Goal: Task Accomplishment & Management: Complete application form

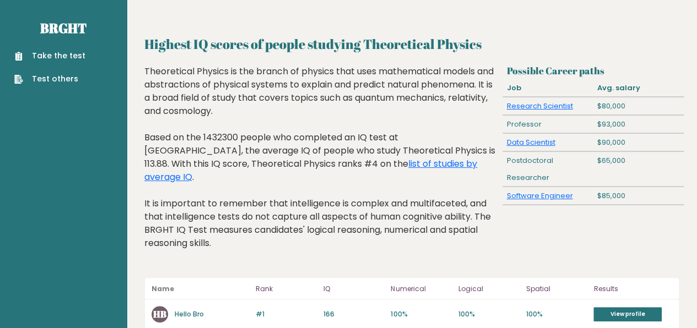
click at [536, 161] on div "Postdoctoral Researcher" at bounding box center [547, 169] width 90 height 35
drag, startPoint x: 536, startPoint y: 161, endPoint x: 540, endPoint y: 175, distance: 14.3
click at [540, 175] on div "Postdoctoral Researcher" at bounding box center [547, 169] width 90 height 35
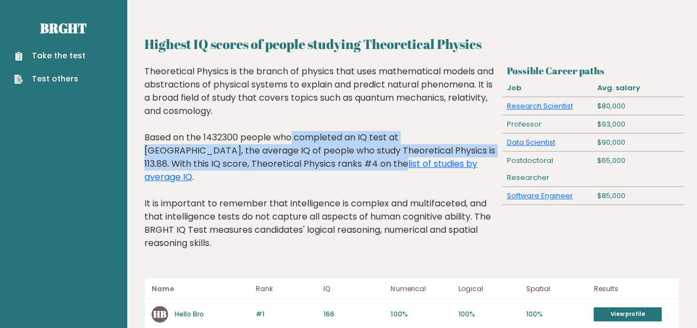
drag, startPoint x: 214, startPoint y: 134, endPoint x: 286, endPoint y: 164, distance: 78.3
click at [286, 164] on div "Theoretical Physics is the branch of physics that uses mathematical models and …" at bounding box center [321, 166] width 354 height 202
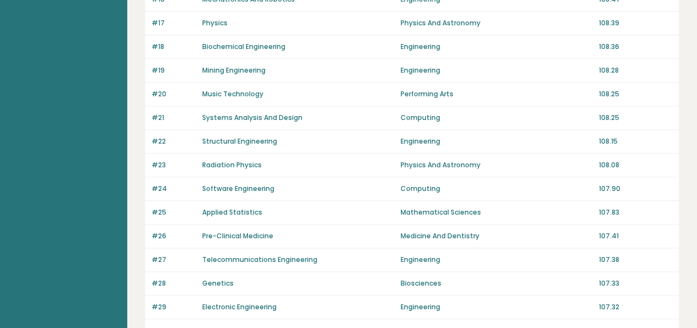
scroll to position [842, 0]
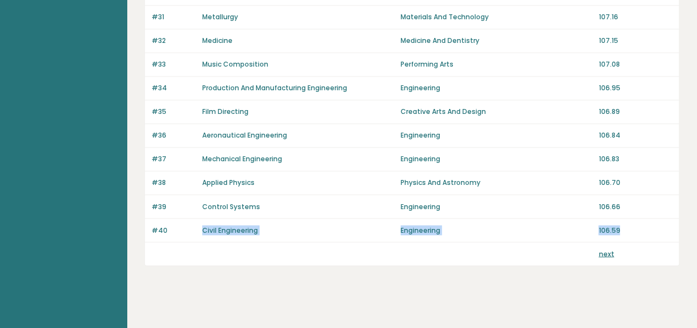
drag, startPoint x: 629, startPoint y: 225, endPoint x: 172, endPoint y: 219, distance: 457.6
click at [172, 219] on div "#40 Civil Engineering Engineering 106.59" at bounding box center [412, 231] width 534 height 24
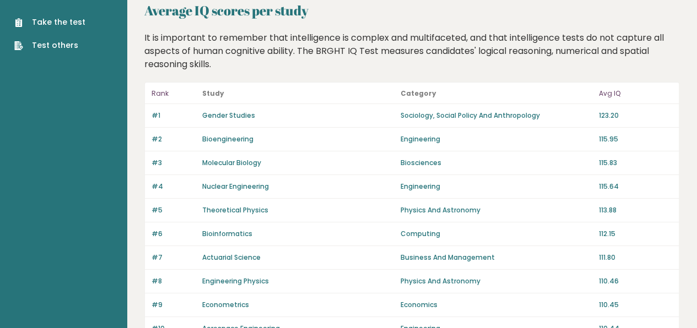
scroll to position [0, 0]
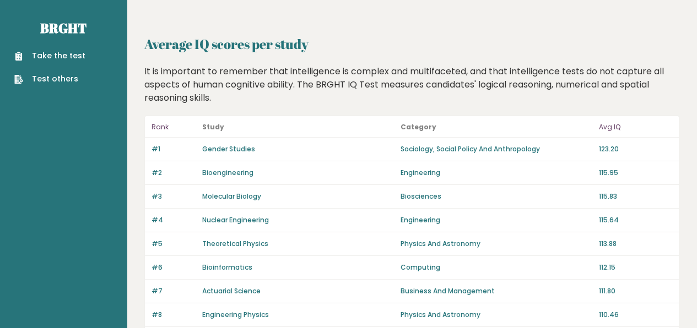
click at [225, 69] on div "It is important to remember that intelligence is complex and multifaceted, and …" at bounding box center [411, 85] width 543 height 40
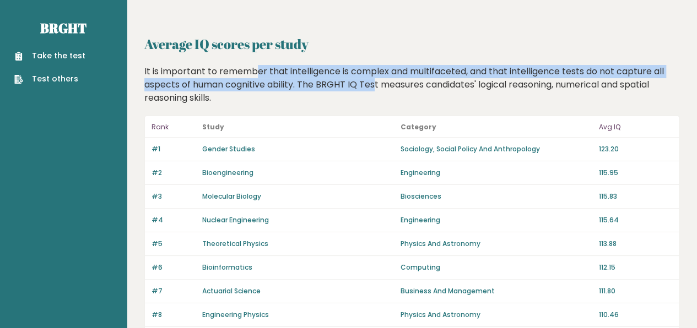
drag, startPoint x: 225, startPoint y: 69, endPoint x: 348, endPoint y: 78, distance: 123.7
click at [348, 78] on div "It is important to remember that intelligence is complex and multifaceted, and …" at bounding box center [411, 85] width 543 height 40
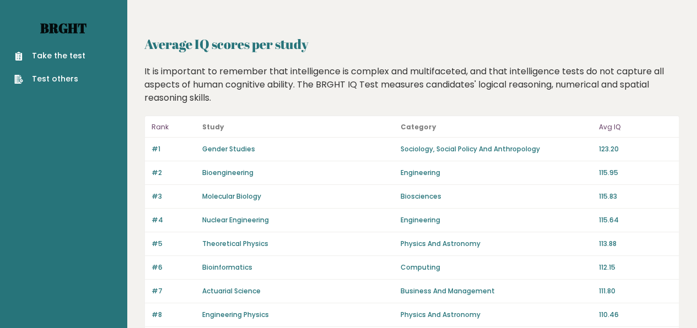
click at [53, 27] on link "Brght" at bounding box center [63, 28] width 46 height 18
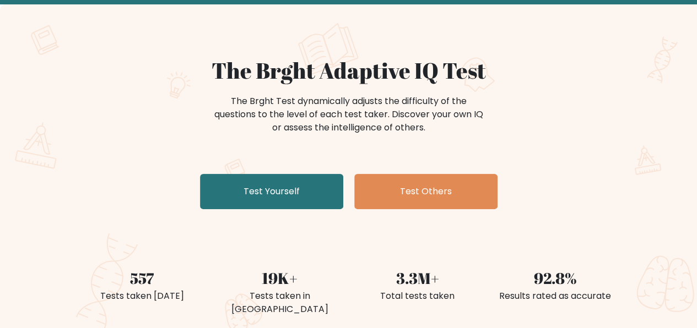
scroll to position [64, 0]
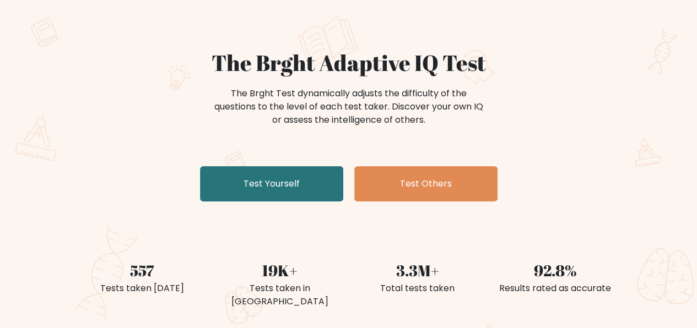
click at [262, 94] on div "The Brght Test dynamically adjusts the difficulty of the questions to the level…" at bounding box center [348, 107] width 275 height 40
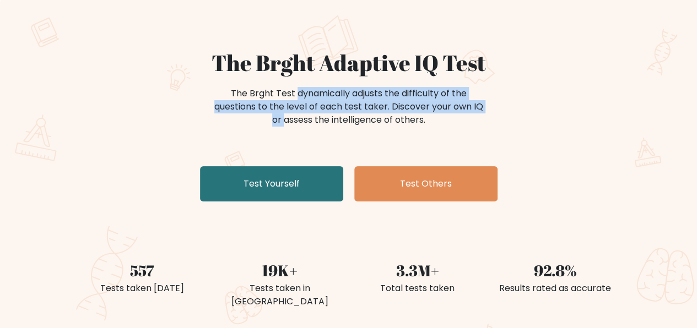
drag, startPoint x: 262, startPoint y: 94, endPoint x: 423, endPoint y: 106, distance: 161.7
click at [423, 106] on div "The Brght Test dynamically adjusts the difficulty of the questions to the level…" at bounding box center [348, 107] width 275 height 40
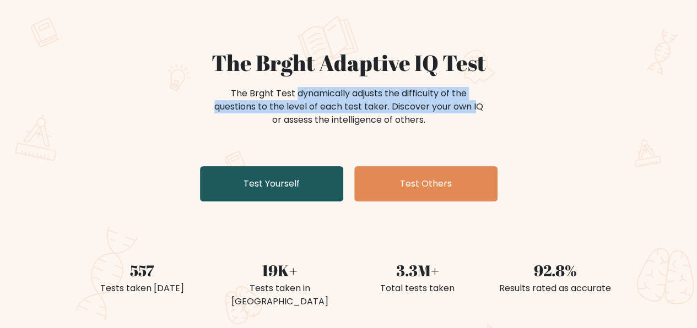
click at [291, 182] on link "Test Yourself" at bounding box center [271, 183] width 143 height 35
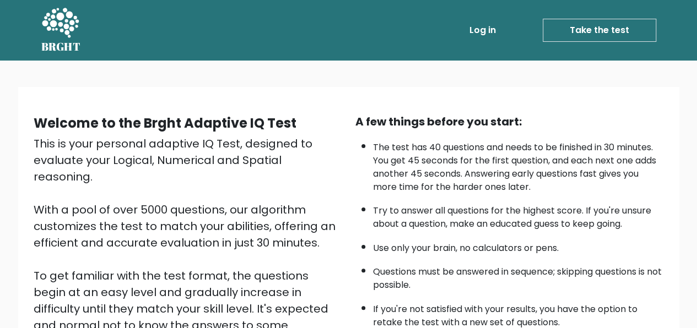
scroll to position [176, 0]
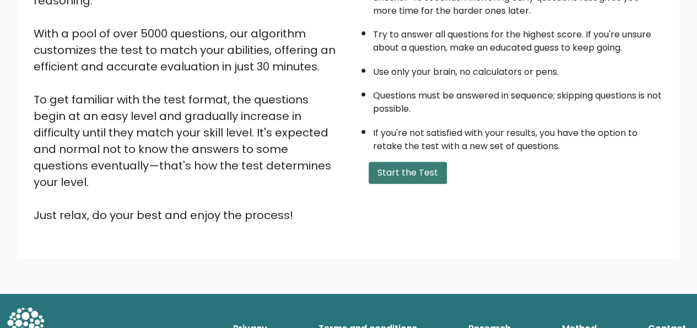
click at [414, 172] on button "Start the Test" at bounding box center [407, 173] width 78 height 22
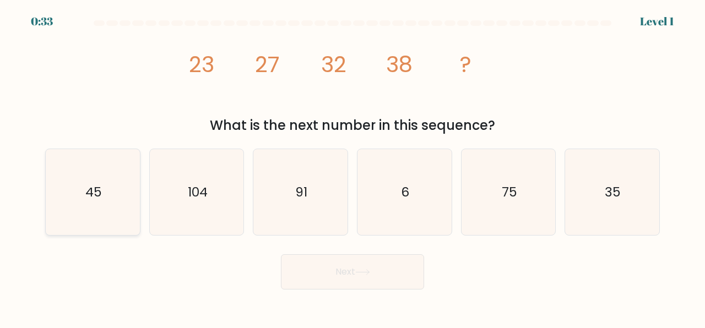
click at [111, 185] on icon "45" at bounding box center [93, 192] width 86 height 86
click at [352, 167] on input "a. 45" at bounding box center [352, 165] width 1 height 3
radio input "true"
click at [338, 273] on button "Next" at bounding box center [352, 271] width 143 height 35
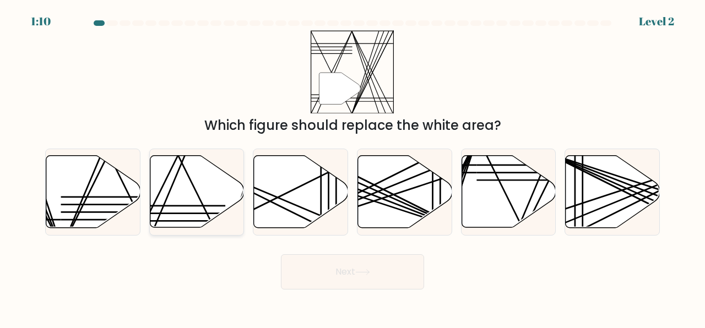
click at [184, 181] on icon at bounding box center [197, 192] width 94 height 72
click at [352, 167] on input "b." at bounding box center [352, 165] width 1 height 3
radio input "true"
click at [394, 276] on button "Next" at bounding box center [352, 271] width 143 height 35
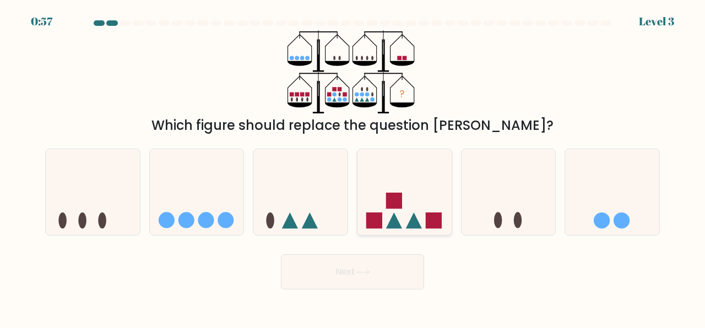
click at [382, 221] on icon at bounding box center [404, 192] width 94 height 78
click at [353, 167] on input "d." at bounding box center [352, 165] width 1 height 3
radio input "true"
click at [354, 284] on button "Next" at bounding box center [352, 271] width 143 height 35
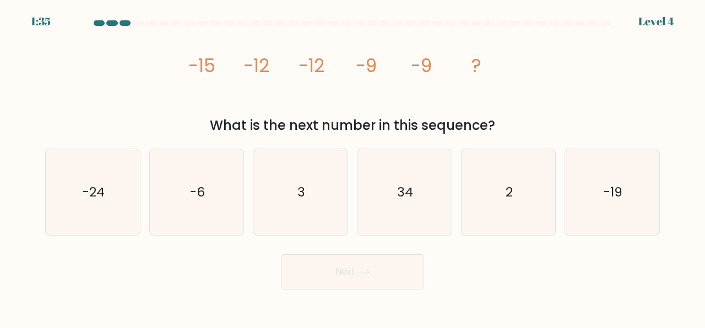
click at [358, 286] on button "Next" at bounding box center [352, 271] width 143 height 35
click at [216, 97] on icon "image/svg+xml -15 -12 -12 -9 -9 ?" at bounding box center [352, 71] width 330 height 83
drag, startPoint x: 202, startPoint y: 64, endPoint x: 278, endPoint y: 59, distance: 75.6
click at [278, 59] on icon "image/svg+xml -15 -12 -12 -9 -9 ?" at bounding box center [352, 71] width 330 height 83
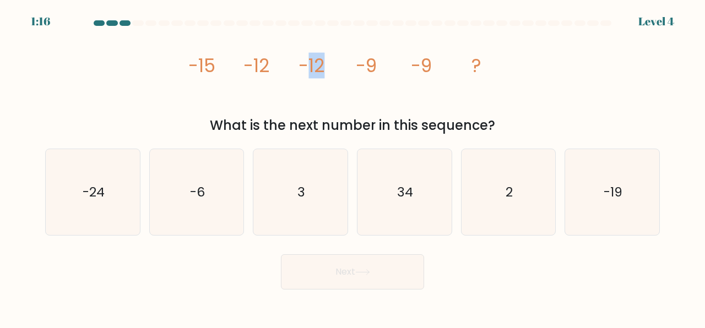
drag, startPoint x: 309, startPoint y: 73, endPoint x: 336, endPoint y: 70, distance: 27.1
click at [336, 70] on icon "image/svg+xml -15 -12 -12 -9 -9 ?" at bounding box center [352, 71] width 330 height 83
drag, startPoint x: 356, startPoint y: 67, endPoint x: 408, endPoint y: 70, distance: 52.4
click at [408, 70] on icon "image/svg+xml -15 -12 -12 -9 -9 ?" at bounding box center [352, 71] width 330 height 83
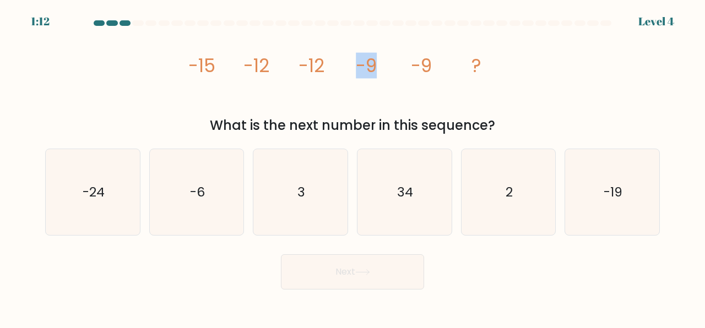
click at [408, 70] on icon "image/svg+xml -15 -12 -12 -9 -9 ?" at bounding box center [352, 71] width 330 height 83
click at [171, 191] on icon "-6" at bounding box center [197, 192] width 86 height 86
click at [352, 167] on input "b. -6" at bounding box center [352, 165] width 1 height 3
radio input "true"
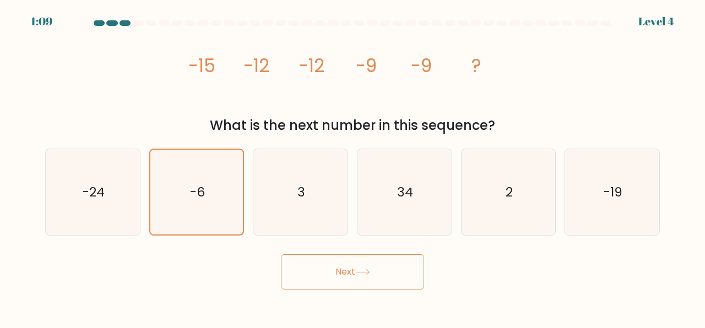
click at [379, 280] on button "Next" at bounding box center [352, 271] width 143 height 35
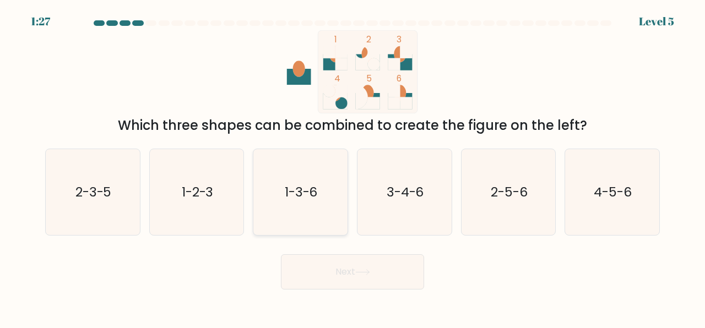
click at [298, 216] on icon "1-3-6" at bounding box center [300, 192] width 86 height 86
click at [352, 167] on input "c. 1-3-6" at bounding box center [352, 165] width 1 height 3
radio input "true"
click at [350, 277] on button "Next" at bounding box center [352, 271] width 143 height 35
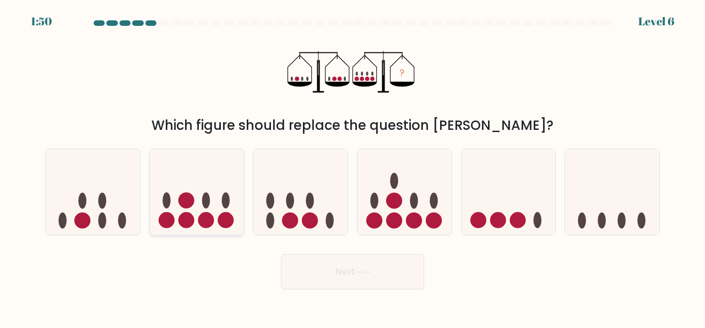
click at [202, 203] on ellipse at bounding box center [206, 201] width 8 height 16
click at [352, 167] on input "b." at bounding box center [352, 165] width 1 height 3
radio input "true"
click at [360, 266] on button "Next" at bounding box center [352, 271] width 143 height 35
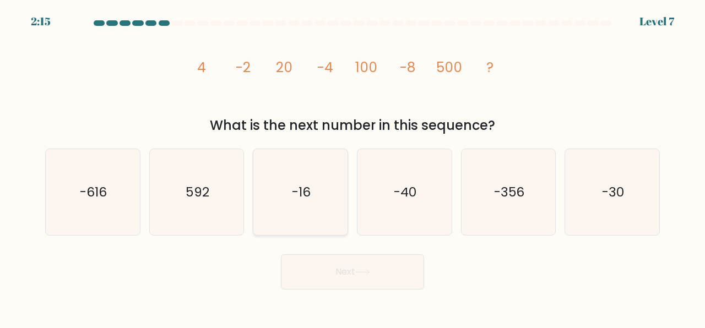
click at [282, 187] on icon "-16" at bounding box center [300, 192] width 86 height 86
click at [352, 167] on input "c. -16" at bounding box center [352, 165] width 1 height 3
radio input "true"
click at [395, 278] on button "Next" at bounding box center [352, 271] width 143 height 35
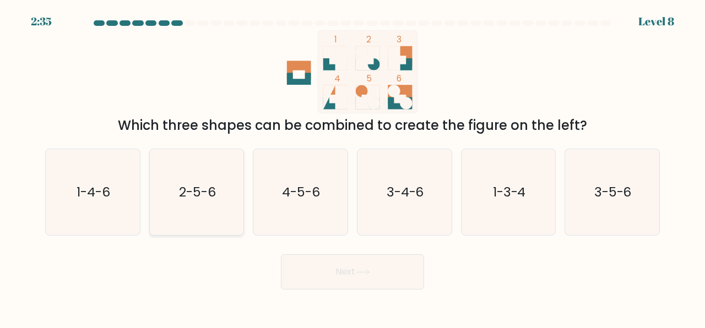
click at [230, 206] on icon "2-5-6" at bounding box center [197, 192] width 86 height 86
click at [352, 167] on input "b. 2-5-6" at bounding box center [352, 165] width 1 height 3
radio input "true"
click at [355, 271] on button "Next" at bounding box center [352, 271] width 143 height 35
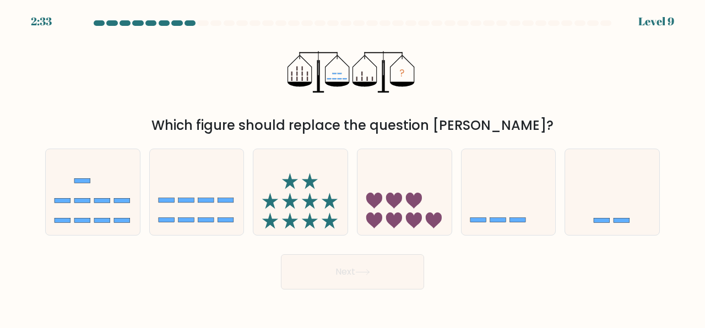
click at [355, 271] on button "Next" at bounding box center [352, 271] width 143 height 35
click at [471, 268] on div "Next" at bounding box center [353, 269] width 628 height 41
click at [505, 201] on icon at bounding box center [508, 192] width 94 height 78
click at [353, 167] on input "e." at bounding box center [352, 165] width 1 height 3
radio input "true"
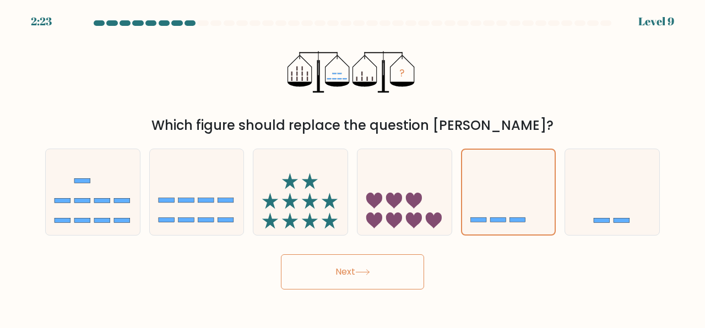
click at [329, 261] on button "Next" at bounding box center [352, 271] width 143 height 35
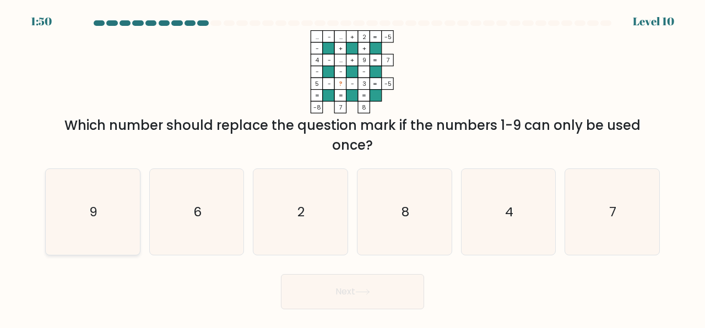
click at [99, 204] on icon "9" at bounding box center [93, 212] width 86 height 86
click at [352, 167] on input "a. 9" at bounding box center [352, 165] width 1 height 3
radio input "true"
click at [178, 208] on icon "6" at bounding box center [197, 212] width 86 height 86
click at [352, 167] on input "b. 6" at bounding box center [352, 165] width 1 height 3
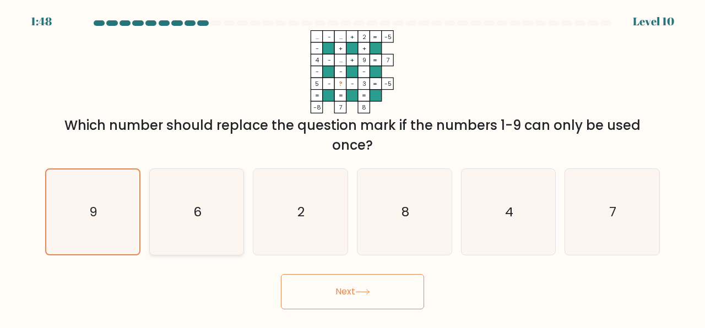
radio input "true"
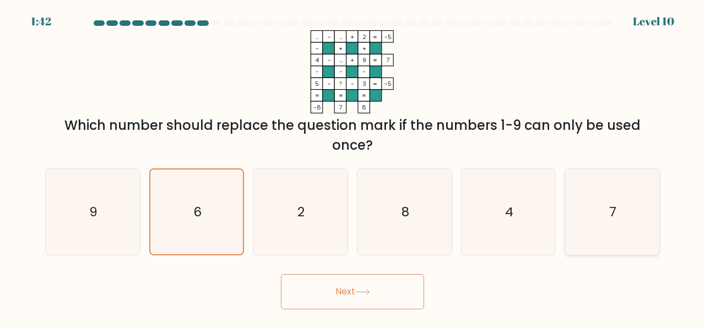
click at [604, 216] on icon "7" at bounding box center [612, 212] width 86 height 86
click at [353, 167] on input "f. 7" at bounding box center [352, 165] width 1 height 3
radio input "true"
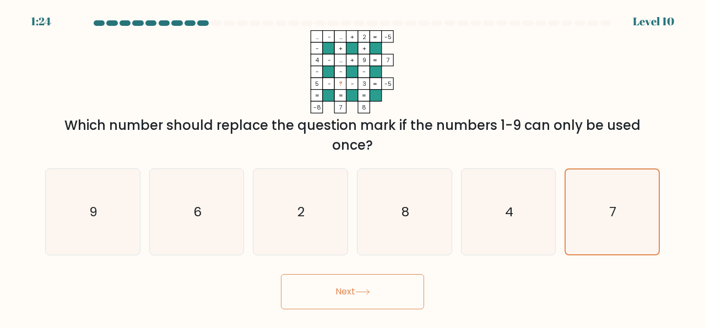
click at [345, 303] on button "Next" at bounding box center [352, 291] width 143 height 35
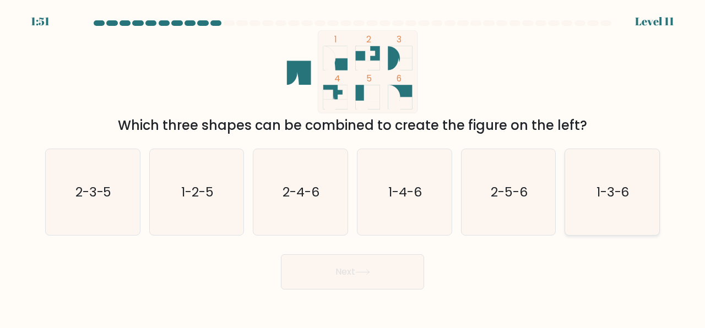
click at [594, 206] on icon "1-3-6" at bounding box center [612, 192] width 86 height 86
click at [353, 167] on input "f. 1-3-6" at bounding box center [352, 165] width 1 height 3
radio input "true"
click at [350, 273] on button "Next" at bounding box center [352, 271] width 143 height 35
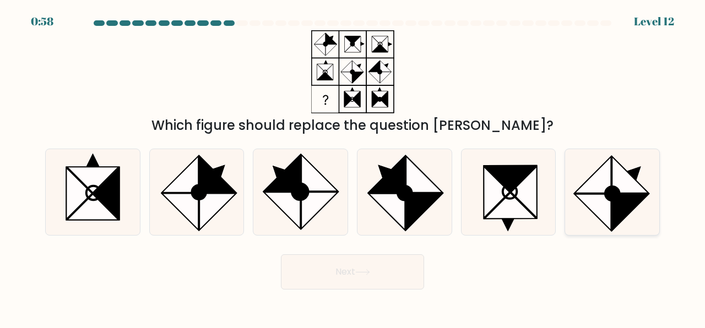
click at [606, 195] on icon at bounding box center [613, 194] width 14 height 14
click at [353, 167] on input "f." at bounding box center [352, 165] width 1 height 3
radio input "true"
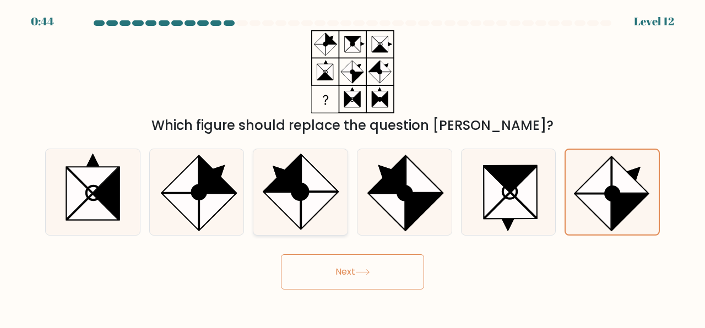
click at [286, 173] on icon at bounding box center [282, 173] width 36 height 36
click at [352, 167] on input "c." at bounding box center [352, 165] width 1 height 3
radio input "true"
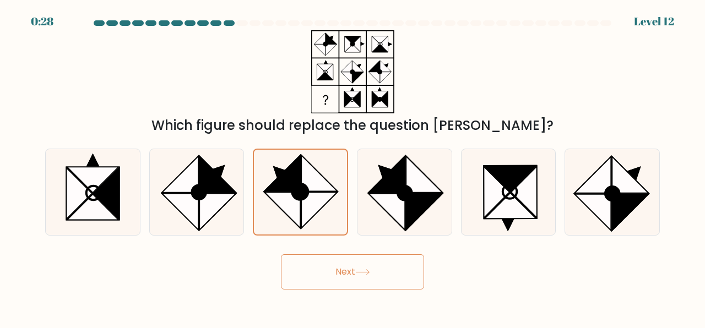
click at [351, 281] on button "Next" at bounding box center [352, 271] width 143 height 35
